Goal: Task Accomplishment & Management: Complete application form

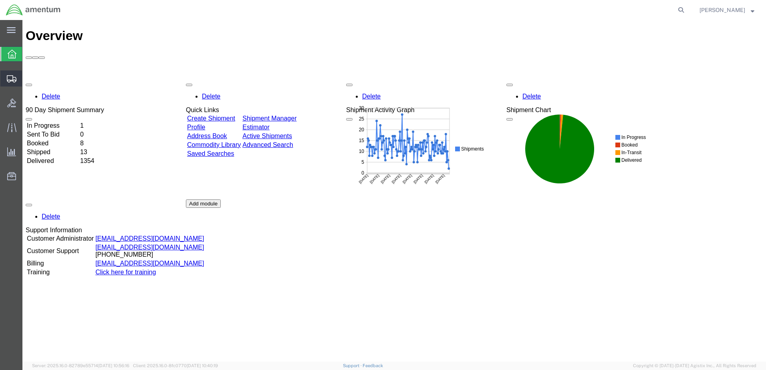
click at [0, 0] on span "Create from Template" at bounding box center [0, 0] width 0 height 0
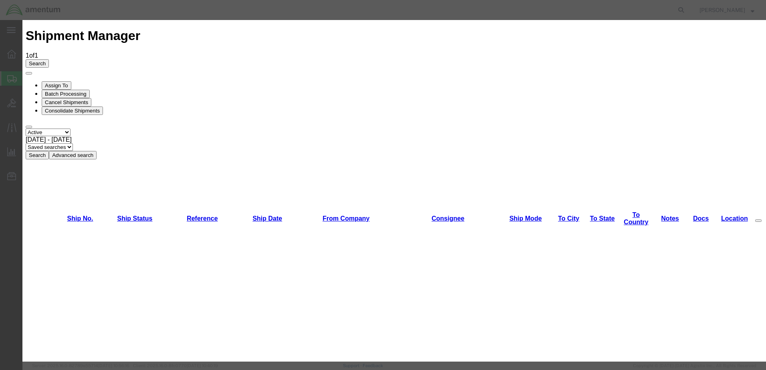
scroll to position [902, 0]
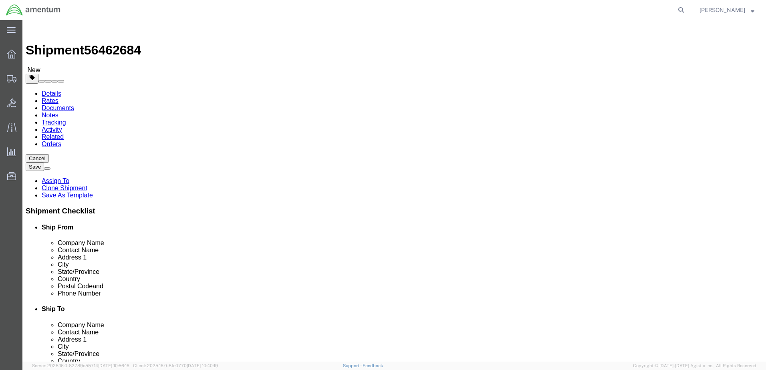
select select "49949"
select select
type input "mca"
select select "49941"
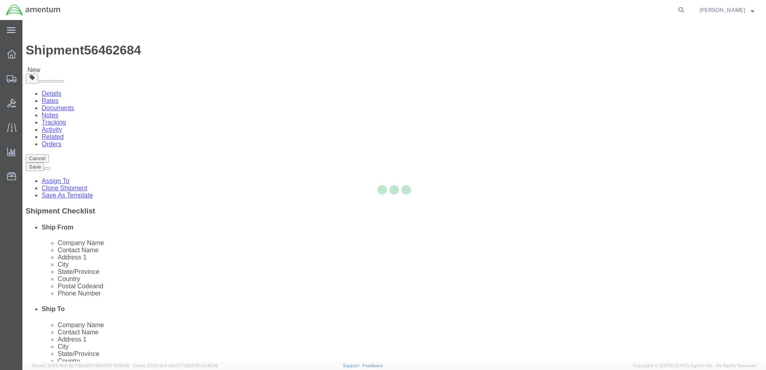
type input "Amentum Services, Inc"
type input "[PERSON_NAME]"
type input "[STREET_ADDRESS]"
type input "32C"
type input "McAllen"
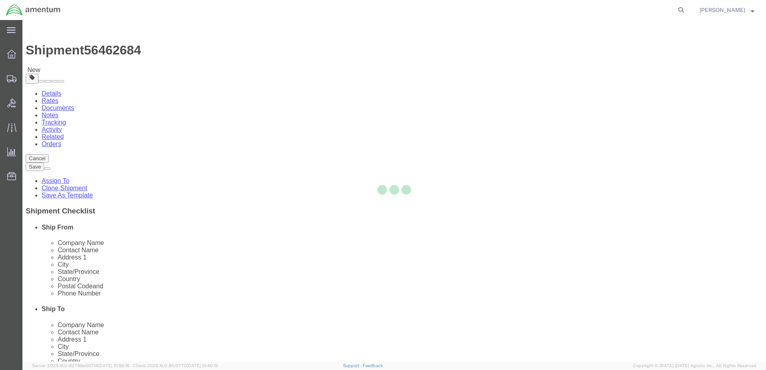
type input "78503"
type input "[PHONE_NUMBER]"
type input "[PERSON_NAME][EMAIL_ADDRESS][PERSON_NAME][DOMAIN_NAME]"
checkbox input "true"
select select "[GEOGRAPHIC_DATA]"
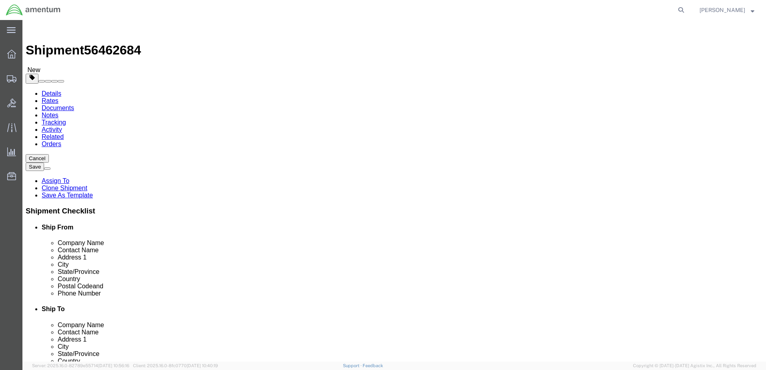
drag, startPoint x: 459, startPoint y: 164, endPoint x: 240, endPoint y: 172, distance: 219.4
click div "Ship From Location Location [GEOGRAPHIC_DATA], [GEOGRAPHIC_DATA] My Profile Loc…"
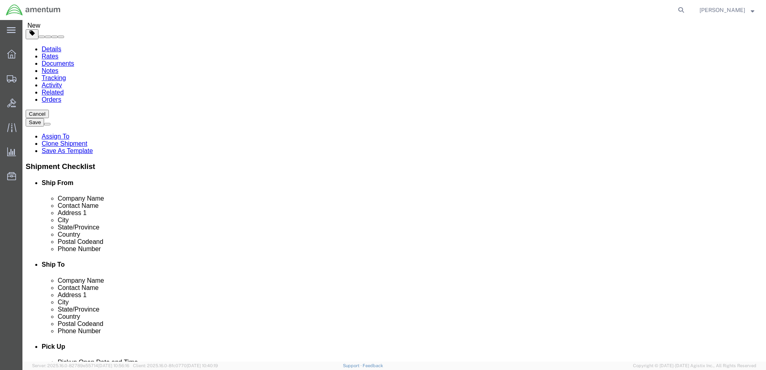
scroll to position [160, 0]
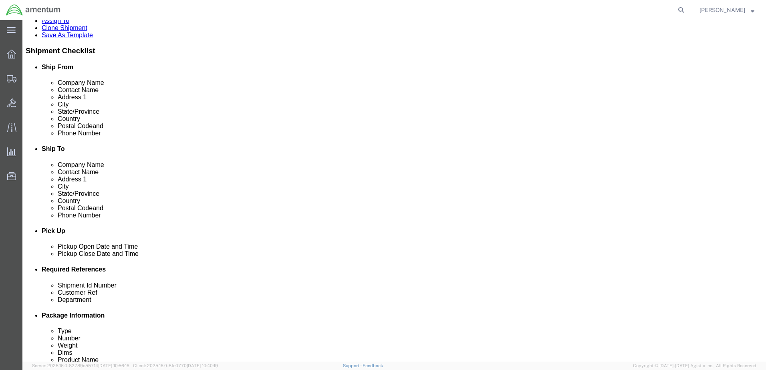
type input "ATTN: [PERSON_NAME]"
click div "[DATE] 3:27 PM"
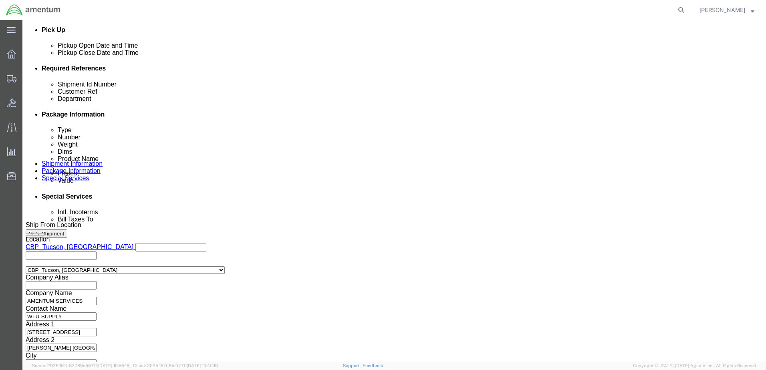
type input "4:27 PM"
drag, startPoint x: 113, startPoint y: 198, endPoint x: 148, endPoint y: 209, distance: 37.3
click button "Apply"
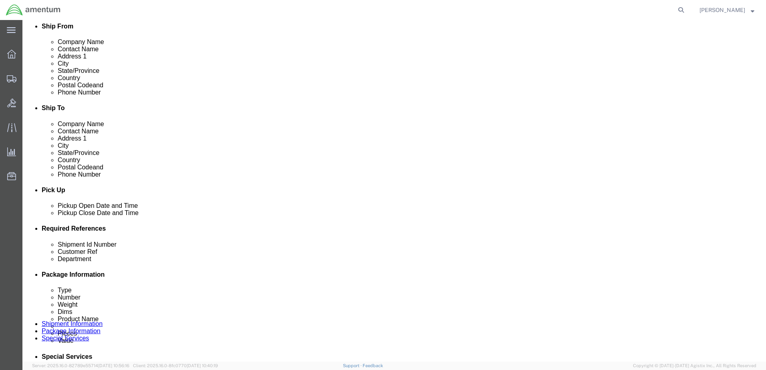
click div
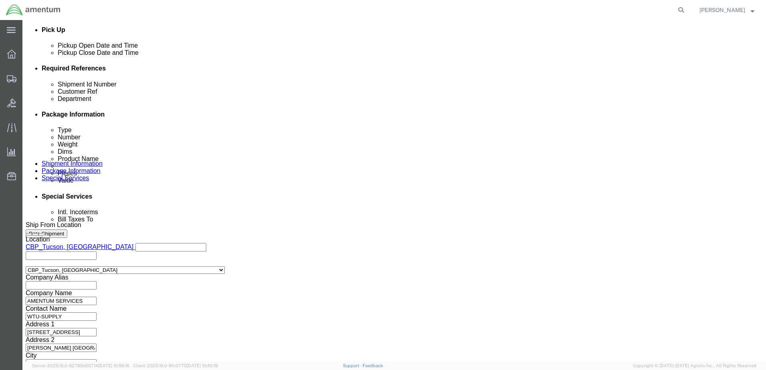
click button "Apply"
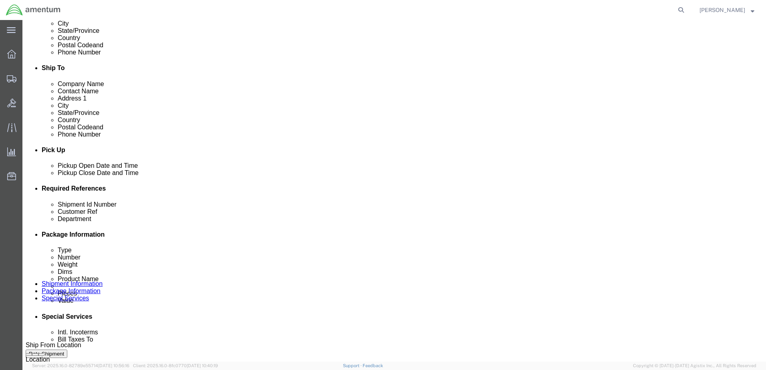
scroll to position [321, 0]
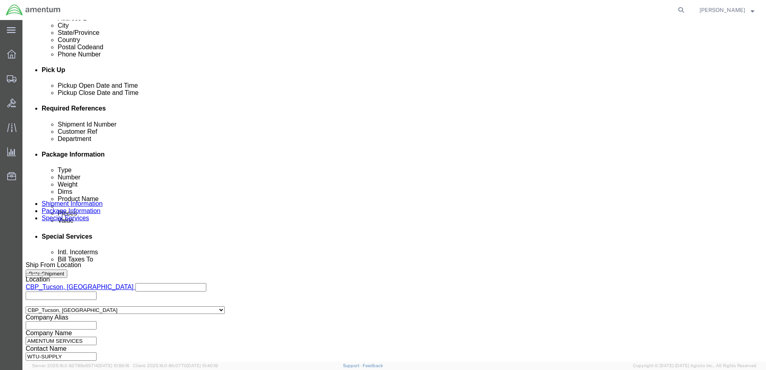
drag, startPoint x: 79, startPoint y: 175, endPoint x: 42, endPoint y: 175, distance: 36.5
click div "Shipment Id Number you decide"
click input "AC 23010 /MCA"
click input "ATTN: A [PERSON_NAME] / AC 23010 /MCA"
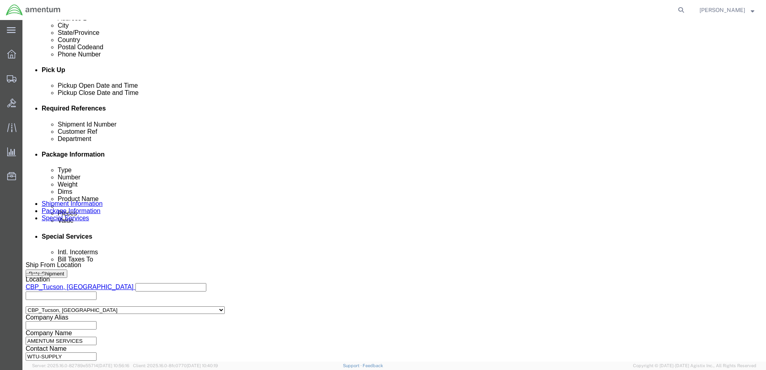
click input "ATTN: A [PERSON_NAME] / AC 23010 /MCA"
type input "ATTN: A [PERSON_NAME] / AC 23010 /MCA"
click input "text"
paste input "ATTN: A [PERSON_NAME] / AC 23010 /MCA"
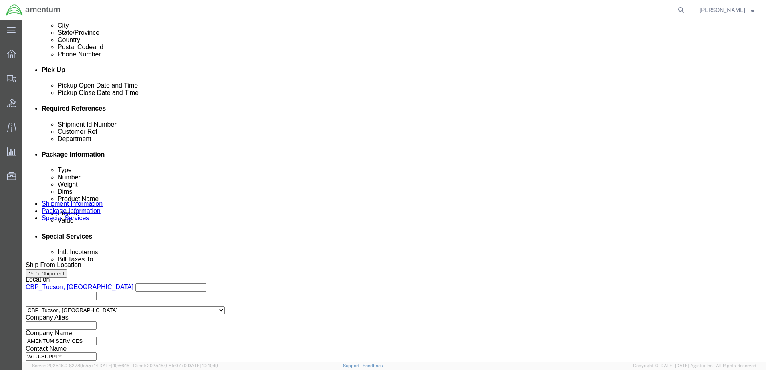
type input "ATTN: A [PERSON_NAME] / AC 23010 /MCA"
click input "6118.03.03.2219.xxx.xxxx"
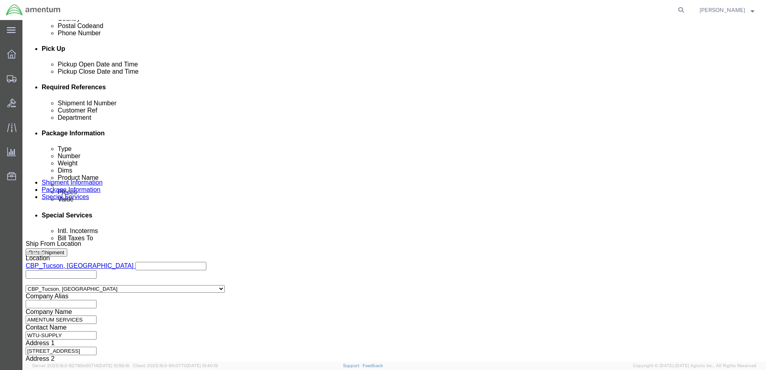
scroll to position [362, 0]
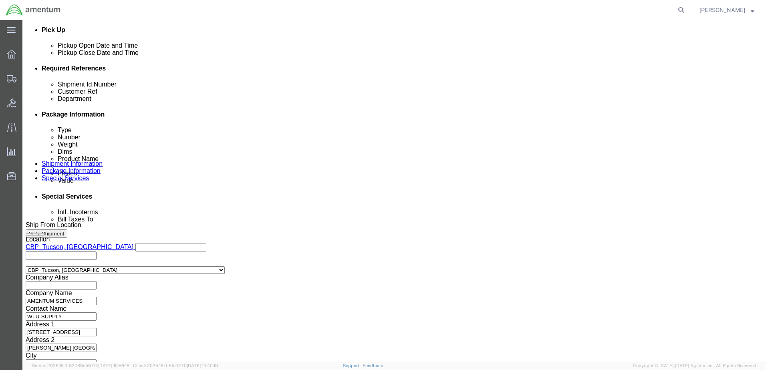
type input "6118.03.03.2219.MCA.0000"
click button "Continue"
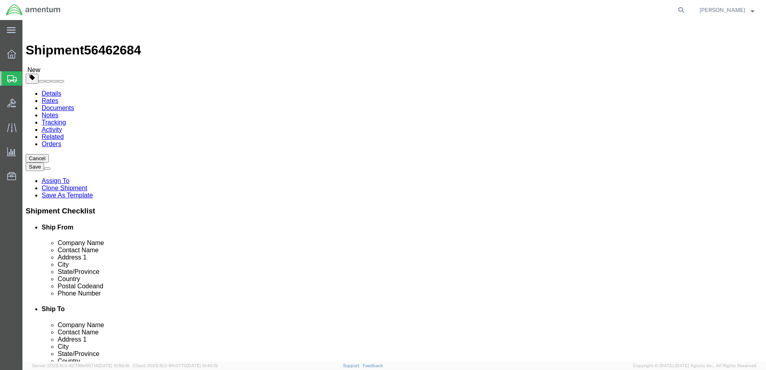
drag, startPoint x: 133, startPoint y: 173, endPoint x: 13, endPoint y: 170, distance: 119.9
click div "Dimensions Length 12.00 x Width 12.00 x Height 12.00 Select cm ft in"
type input "23"
type input "42"
type input "17"
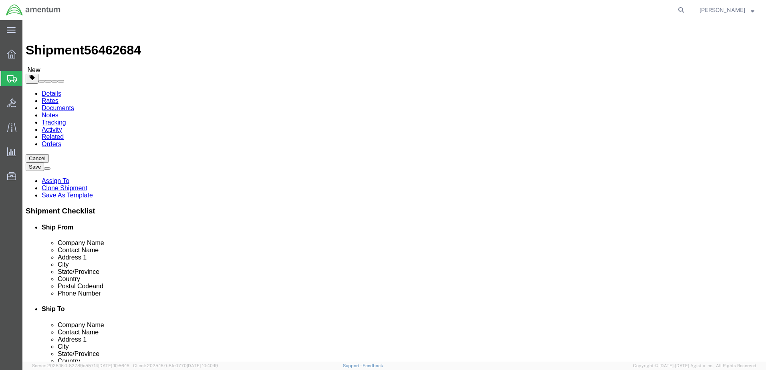
type input "17.00"
click dd "200.00 USD"
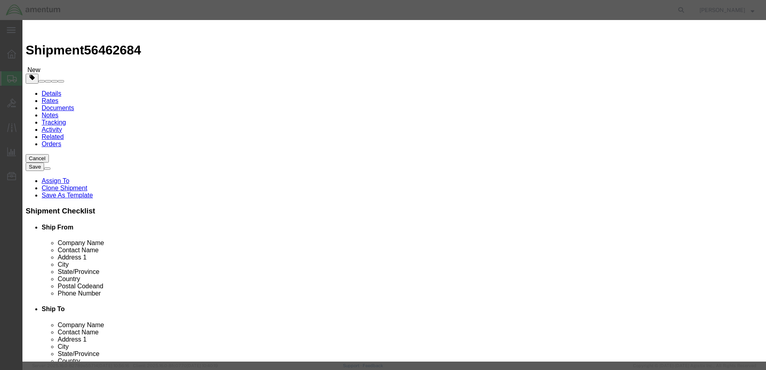
drag, startPoint x: 295, startPoint y: 66, endPoint x: 88, endPoint y: 71, distance: 206.9
click div "Edit content Commodity library Product Name aircraft part - widget Pieces 1.00 …"
paste input "ATTN: A [PERSON_NAME] / AC 23010 /MCA"
type input "ATTN: A [PERSON_NAME] / AC 23010 /MCA"
type input "2"
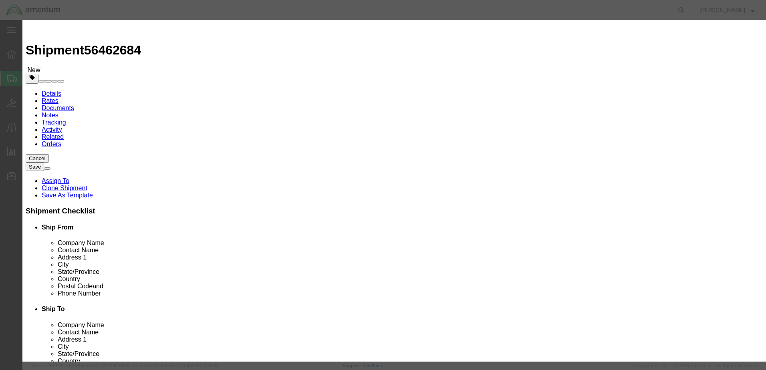
click input "text"
type input "5000.00"
click select "Select 50 55 60 65 70 85 92.5 100 125 175 250 300 400"
select select "400"
click select "Select 50 55 60 65 70 85 92.5 100 125 175 250 300 400"
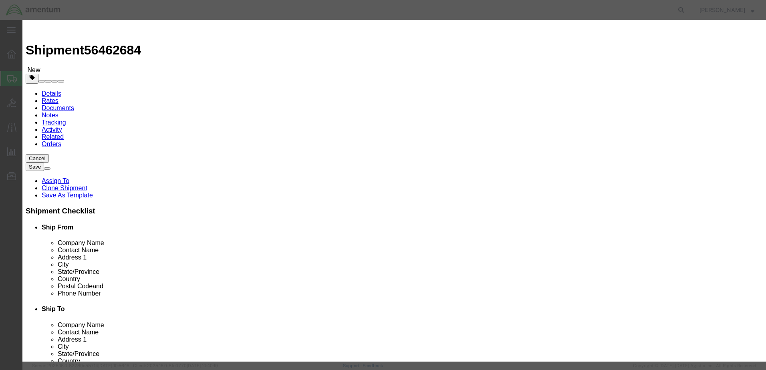
click button "Save & Close"
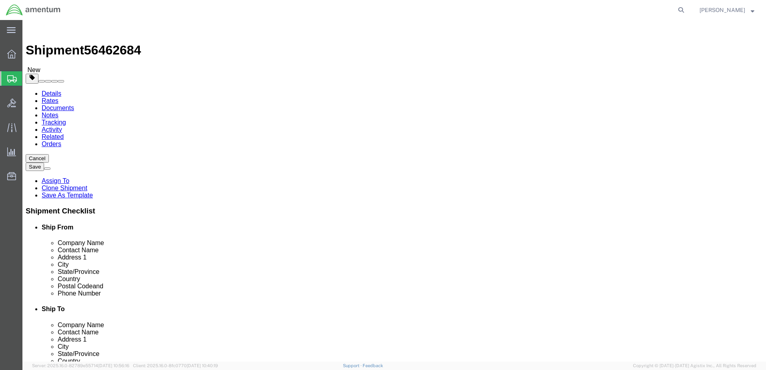
click button "Continue"
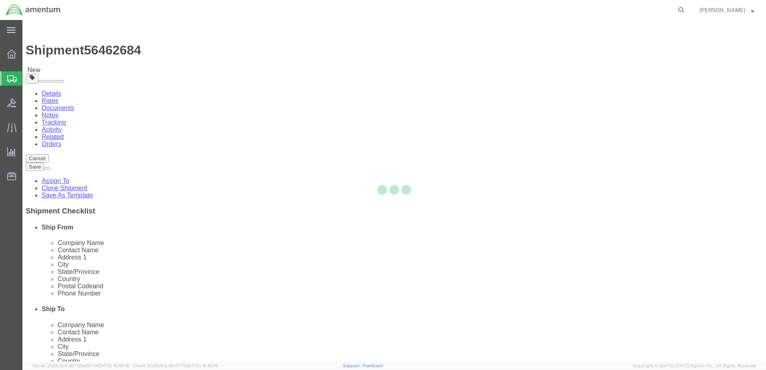
select select
select select "DEPARTMENT"
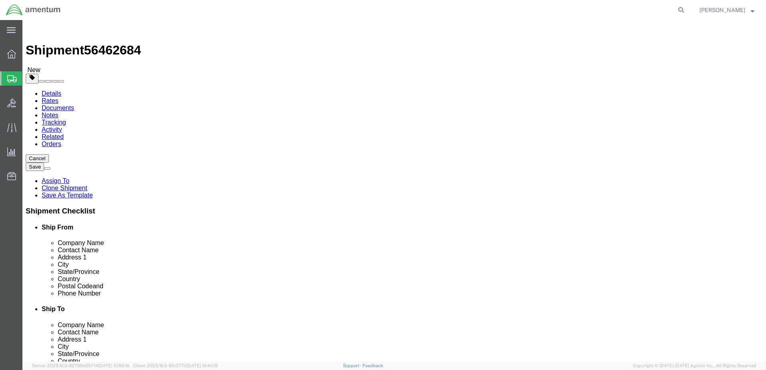
click button "Rate Shipment"
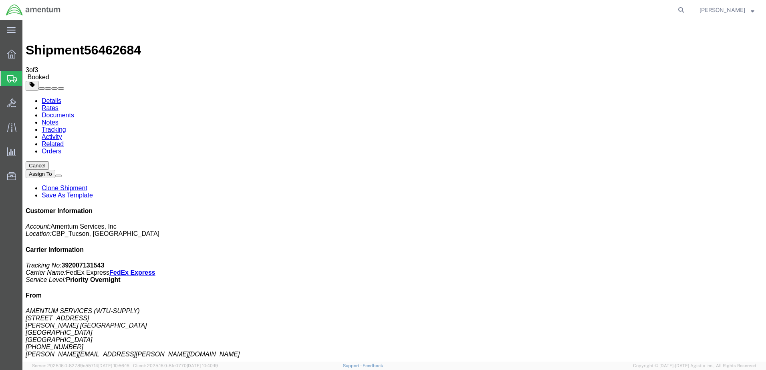
copy td "Tracking No.: 392007131543"
